Goal: Transaction & Acquisition: Purchase product/service

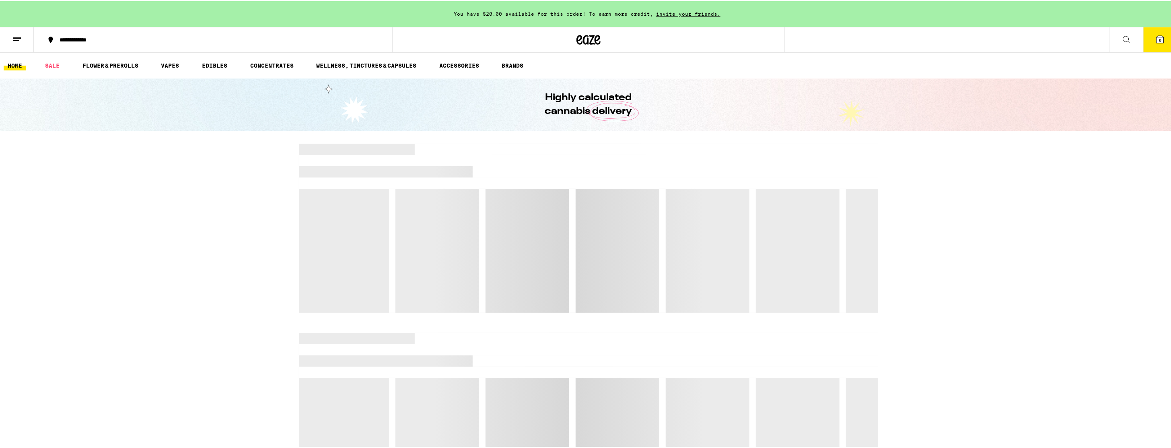
click at [1155, 42] on icon at bounding box center [1160, 38] width 10 height 10
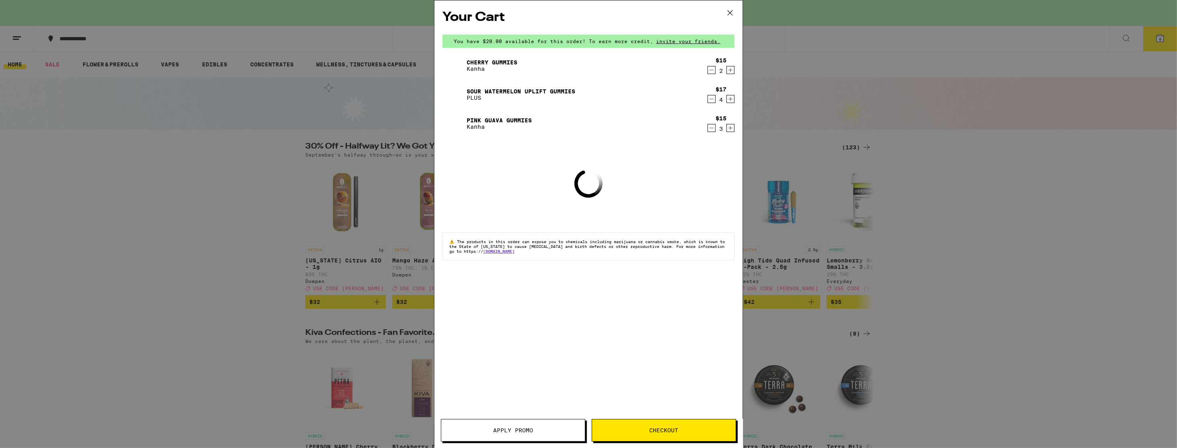
click at [665, 433] on span "Checkout" at bounding box center [664, 430] width 29 height 6
